Goal: Transaction & Acquisition: Purchase product/service

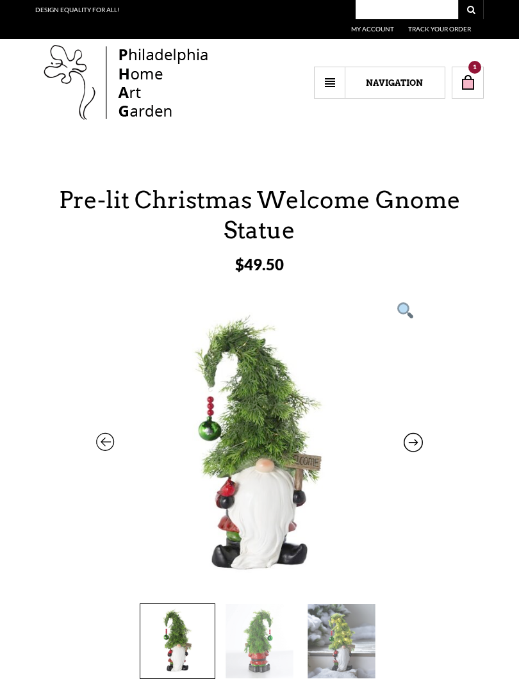
click at [329, 82] on select "Navigation Home Accents — Furniture —— Living —— Dining —— Bedroom —— The White…" at bounding box center [379, 83] width 131 height 32
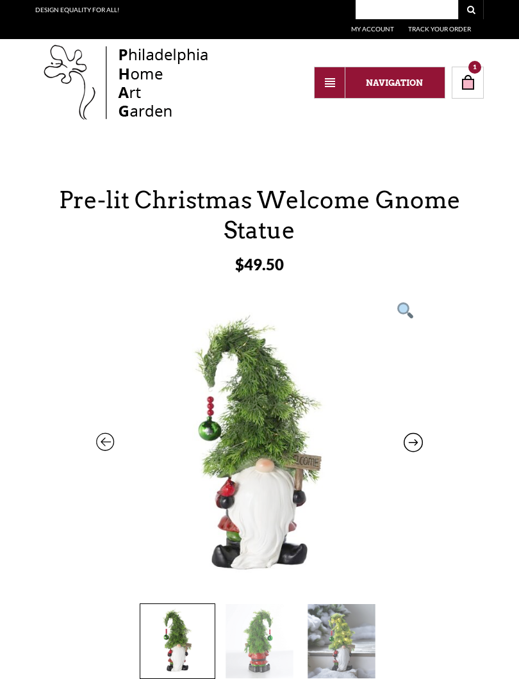
click at [477, 75] on link "1" at bounding box center [467, 83] width 32 height 32
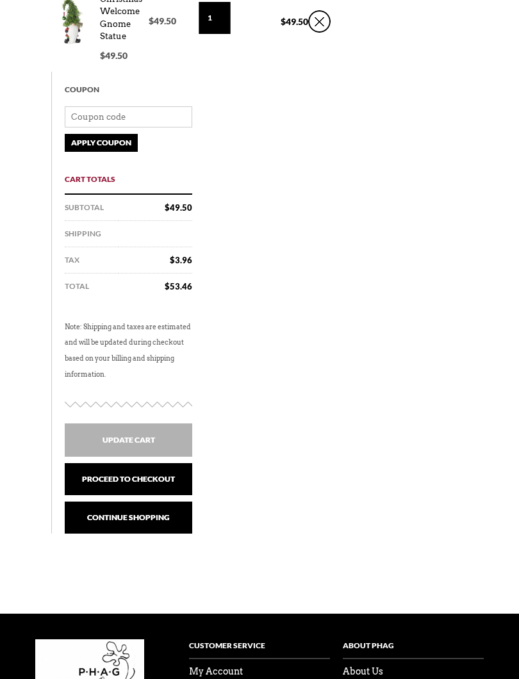
scroll to position [308, 0]
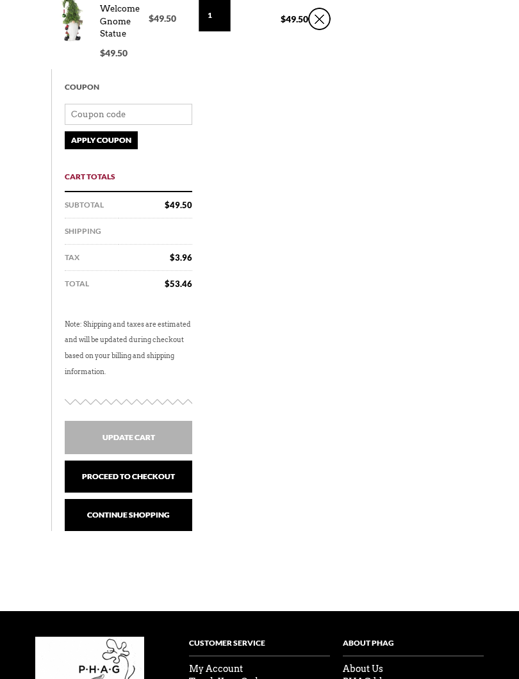
click at [170, 475] on link "Proceed to checkout" at bounding box center [128, 476] width 127 height 32
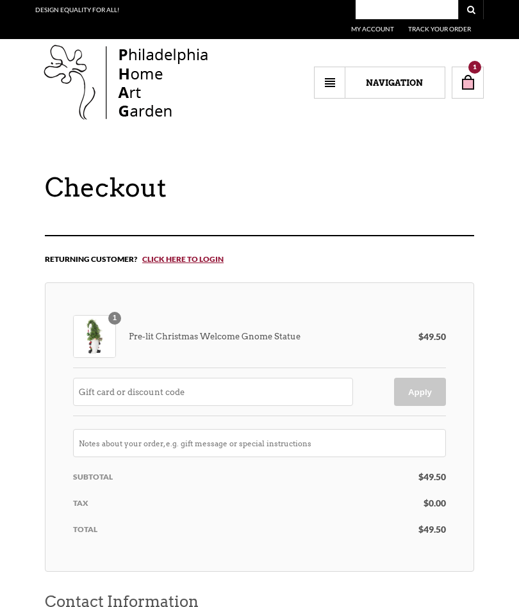
click at [477, 72] on span "1" at bounding box center [474, 67] width 13 height 13
